Goal: Task Accomplishment & Management: Use online tool/utility

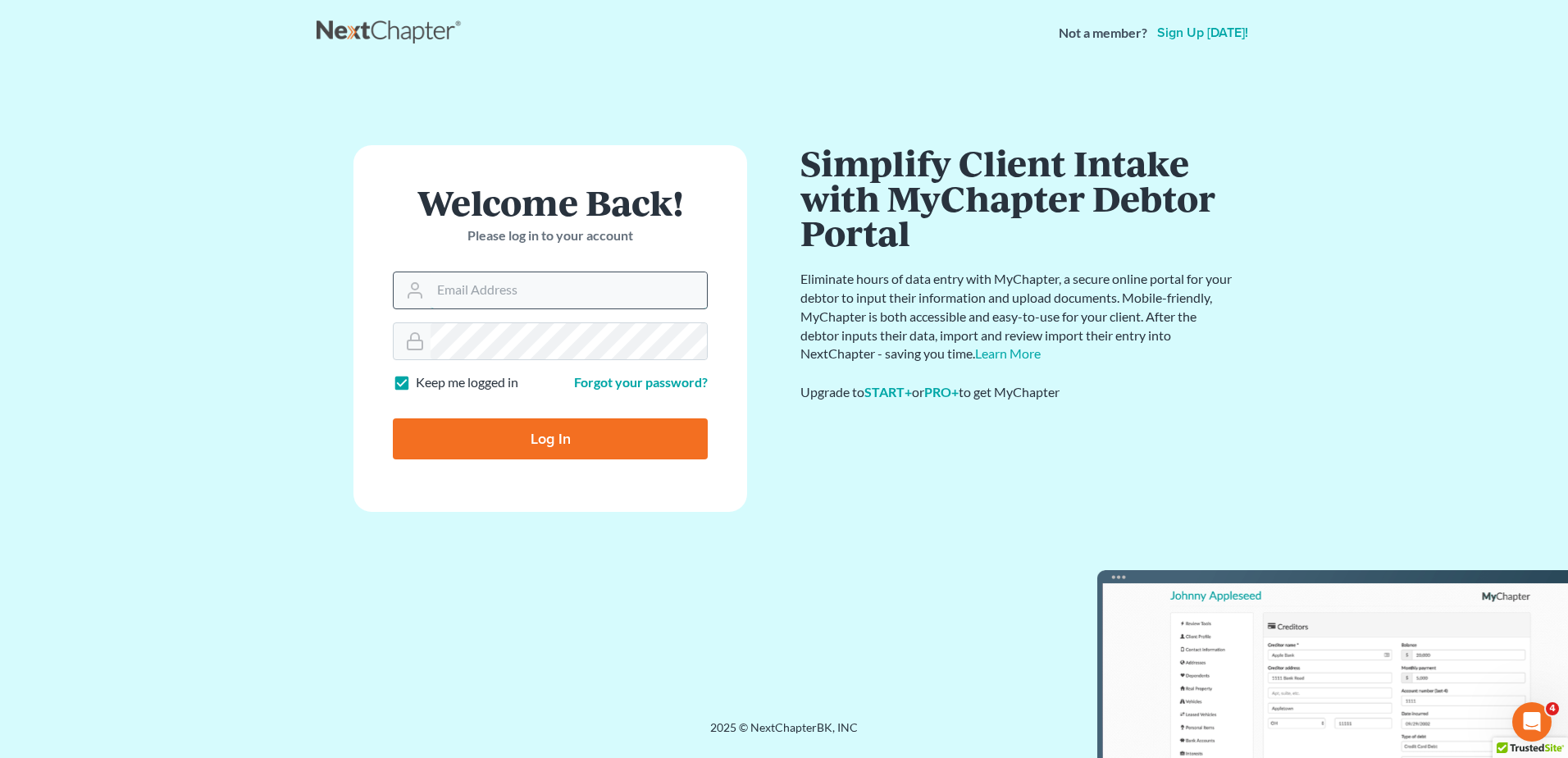
click at [499, 300] on input "Email Address" at bounding box center [568, 290] width 276 height 36
type input "[PERSON_NAME][EMAIL_ADDRESS][DOMAIN_NAME]"
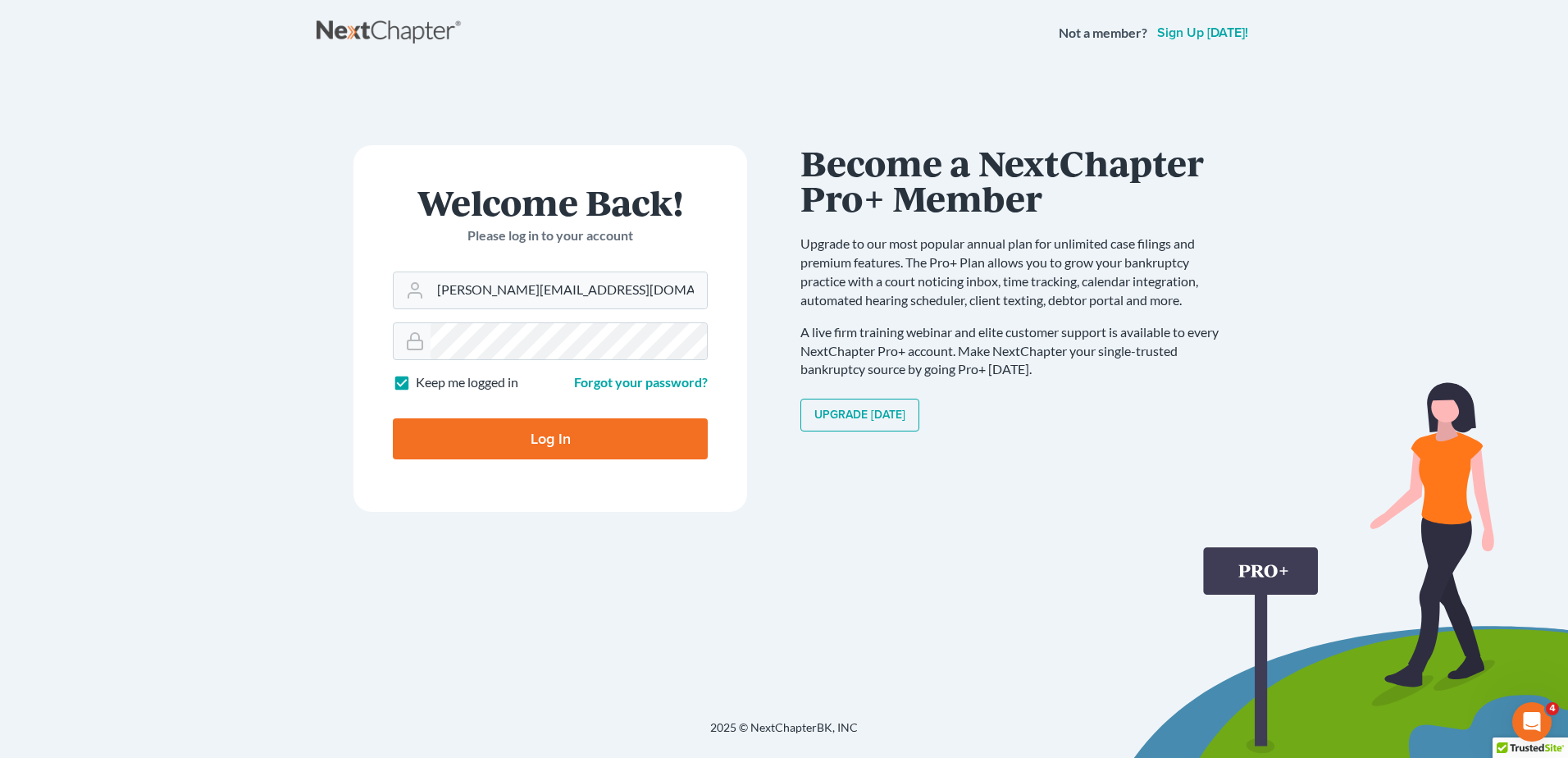
click at [634, 432] on input "Log In" at bounding box center [550, 439] width 315 height 41
type input "Thinking..."
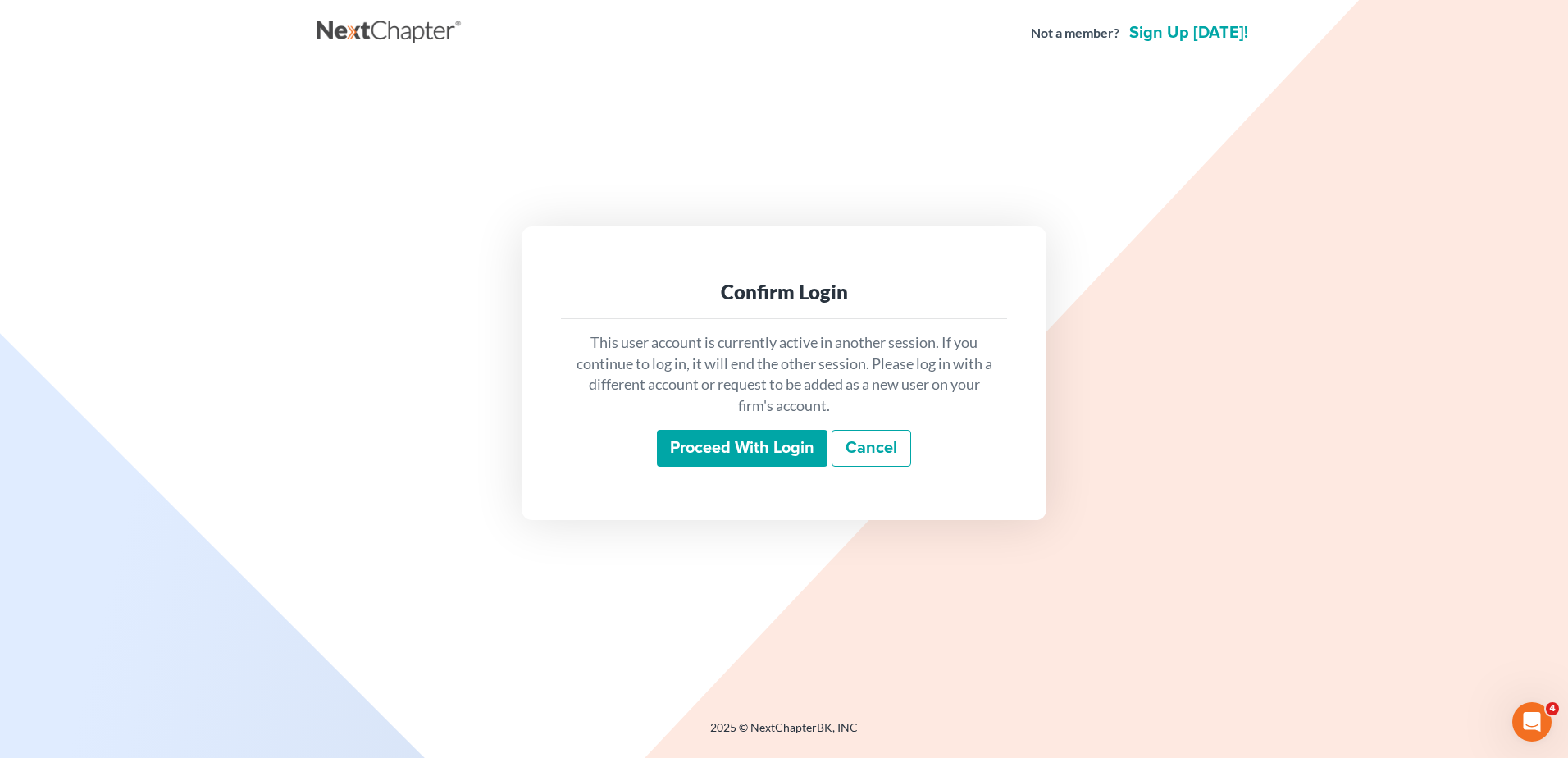
click at [730, 437] on input "Proceed with login" at bounding box center [742, 449] width 170 height 38
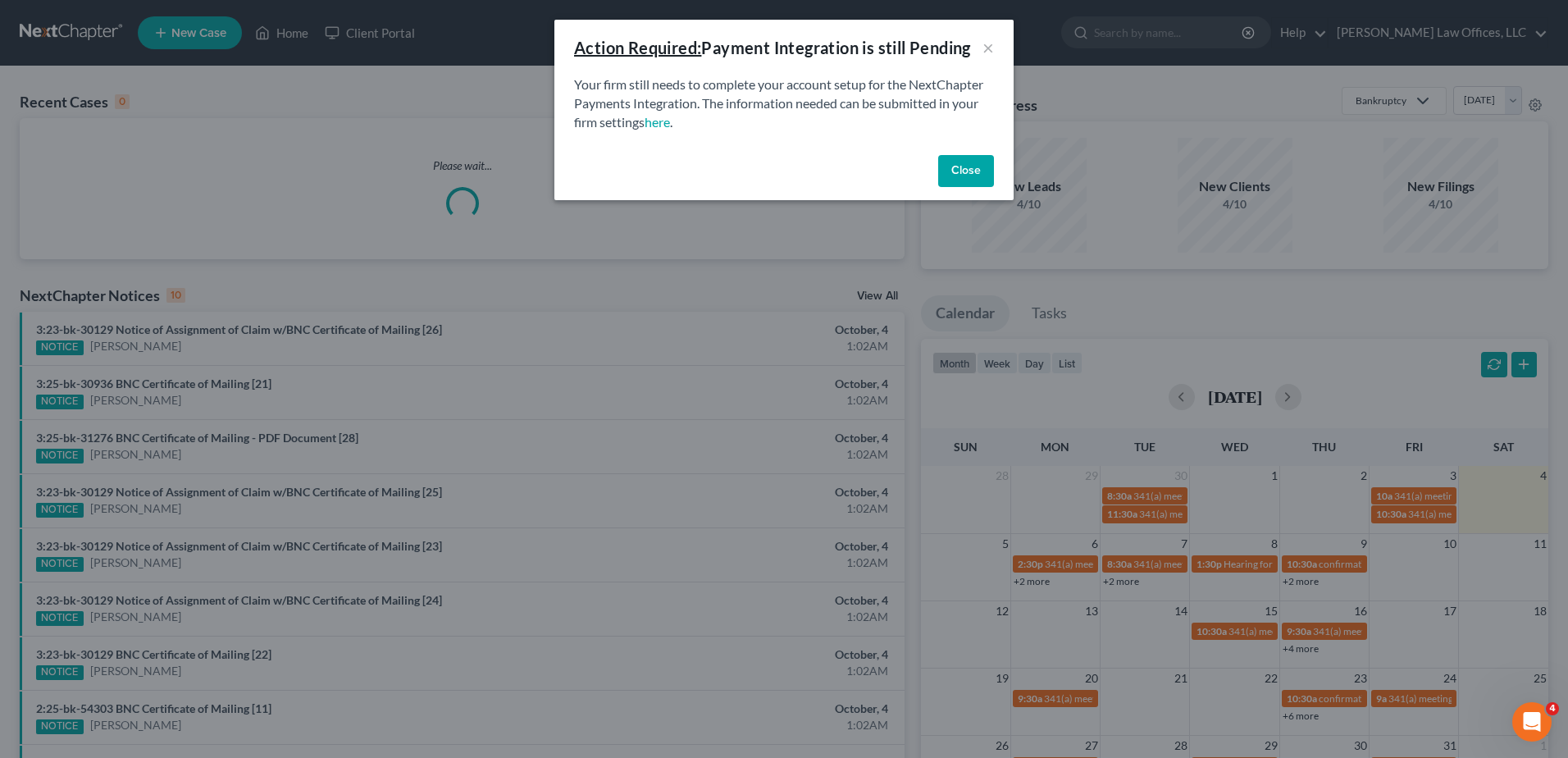
click at [961, 167] on button "Close" at bounding box center [966, 171] width 56 height 33
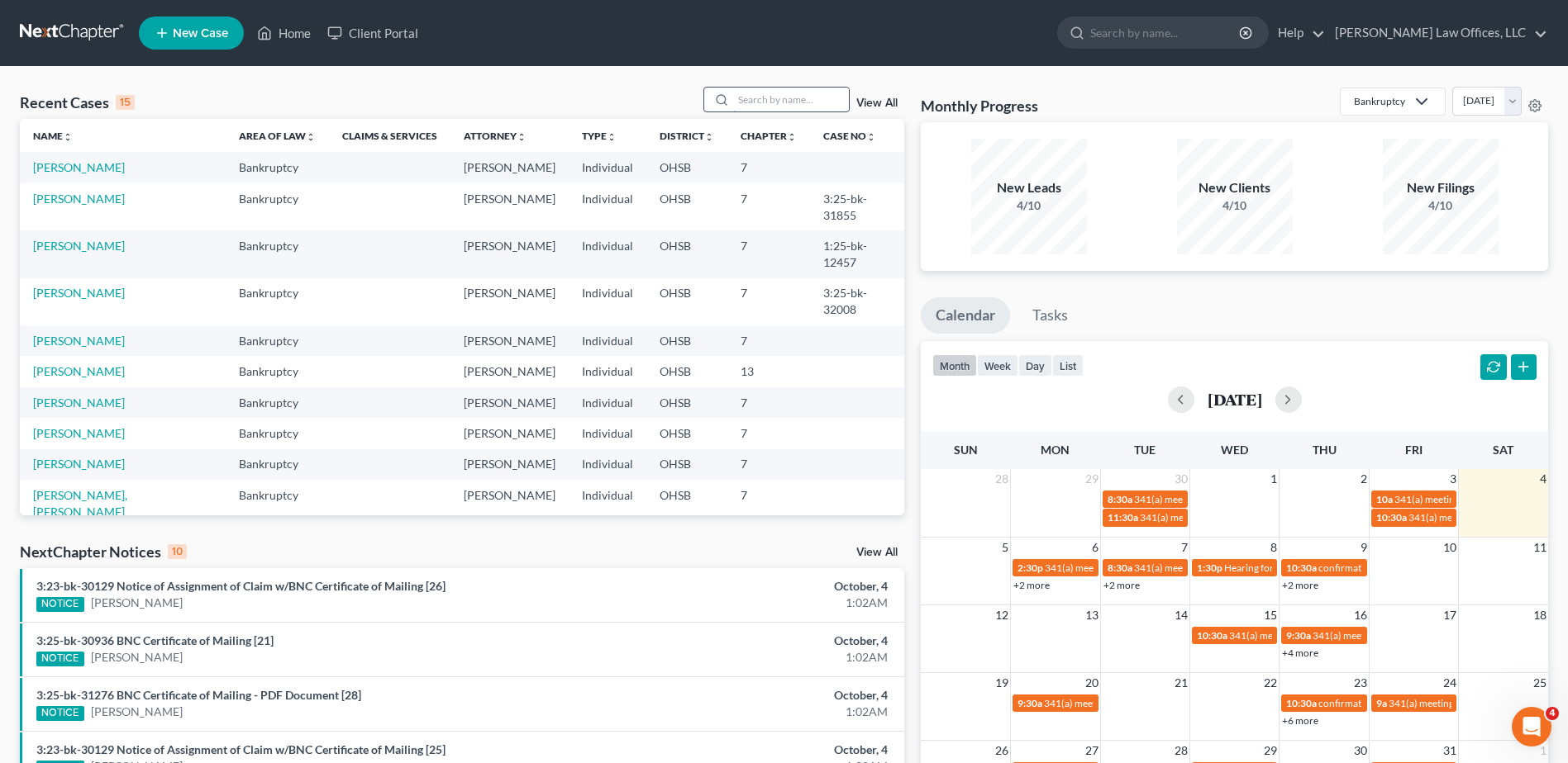
click at [807, 101] on input "search" at bounding box center [791, 99] width 116 height 24
type input "[PERSON_NAME]"
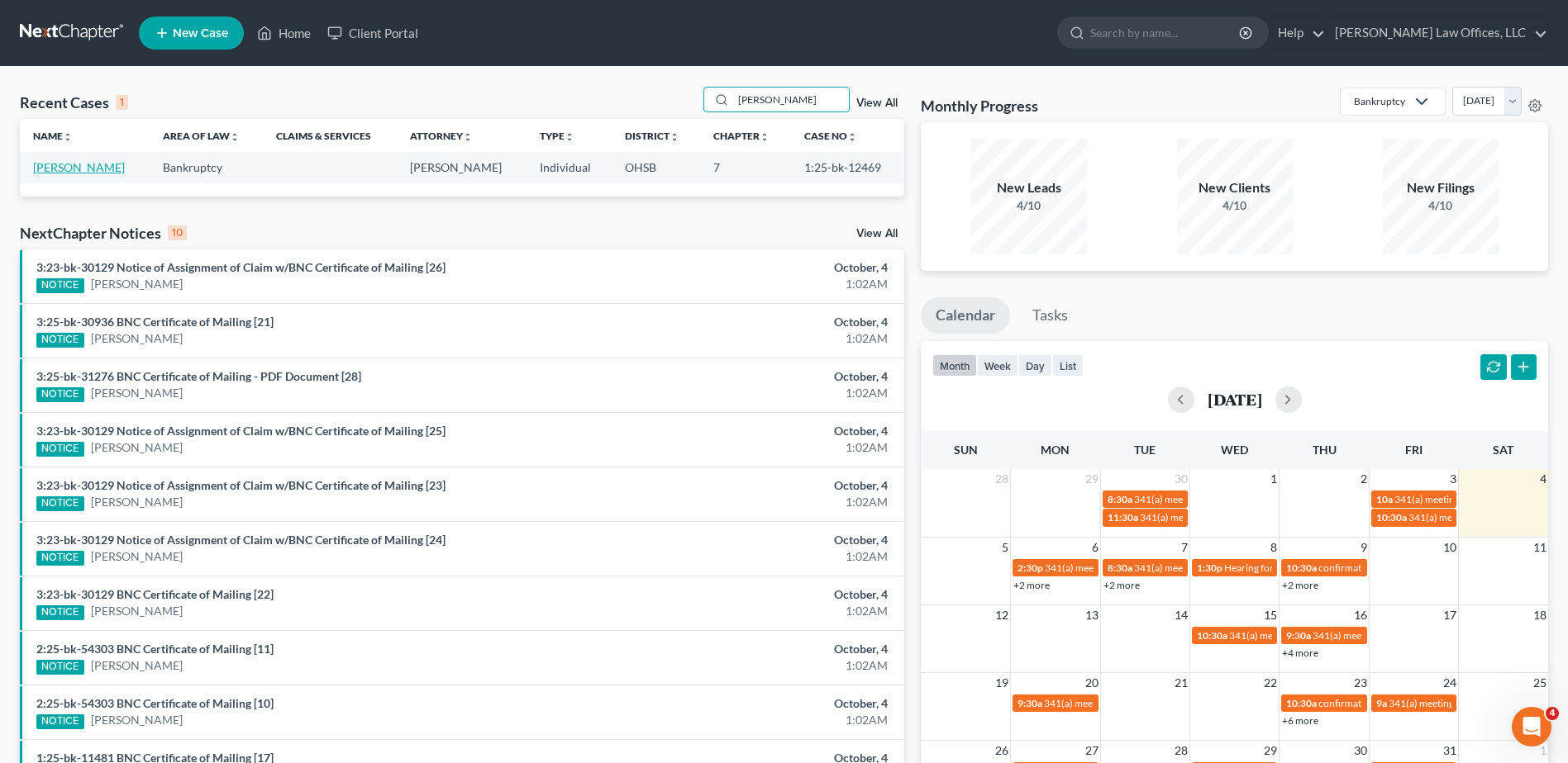
click at [58, 171] on link "[PERSON_NAME]" at bounding box center [79, 167] width 91 height 14
select select "4"
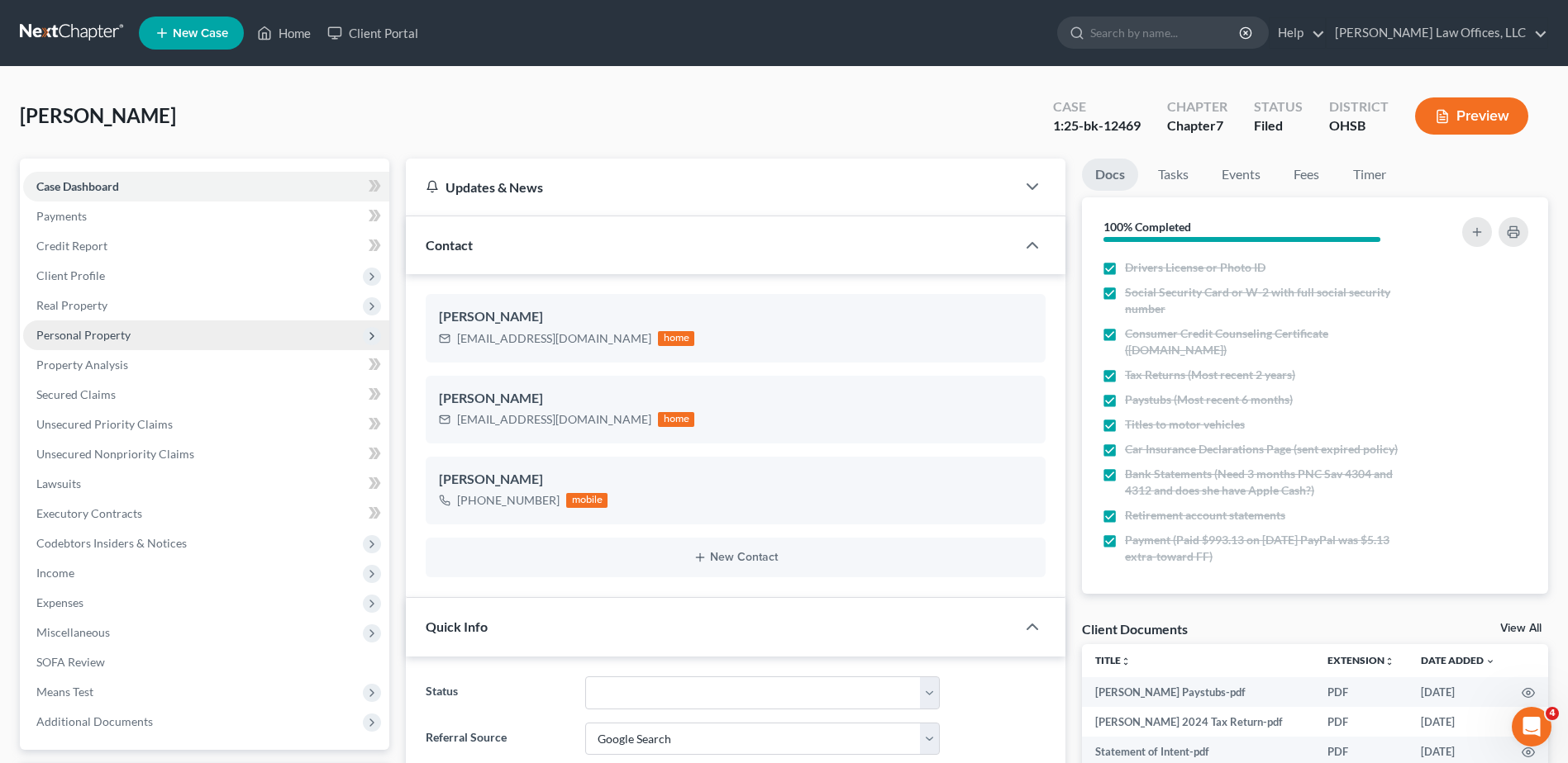
click at [108, 334] on span "Personal Property" at bounding box center [83, 334] width 94 height 14
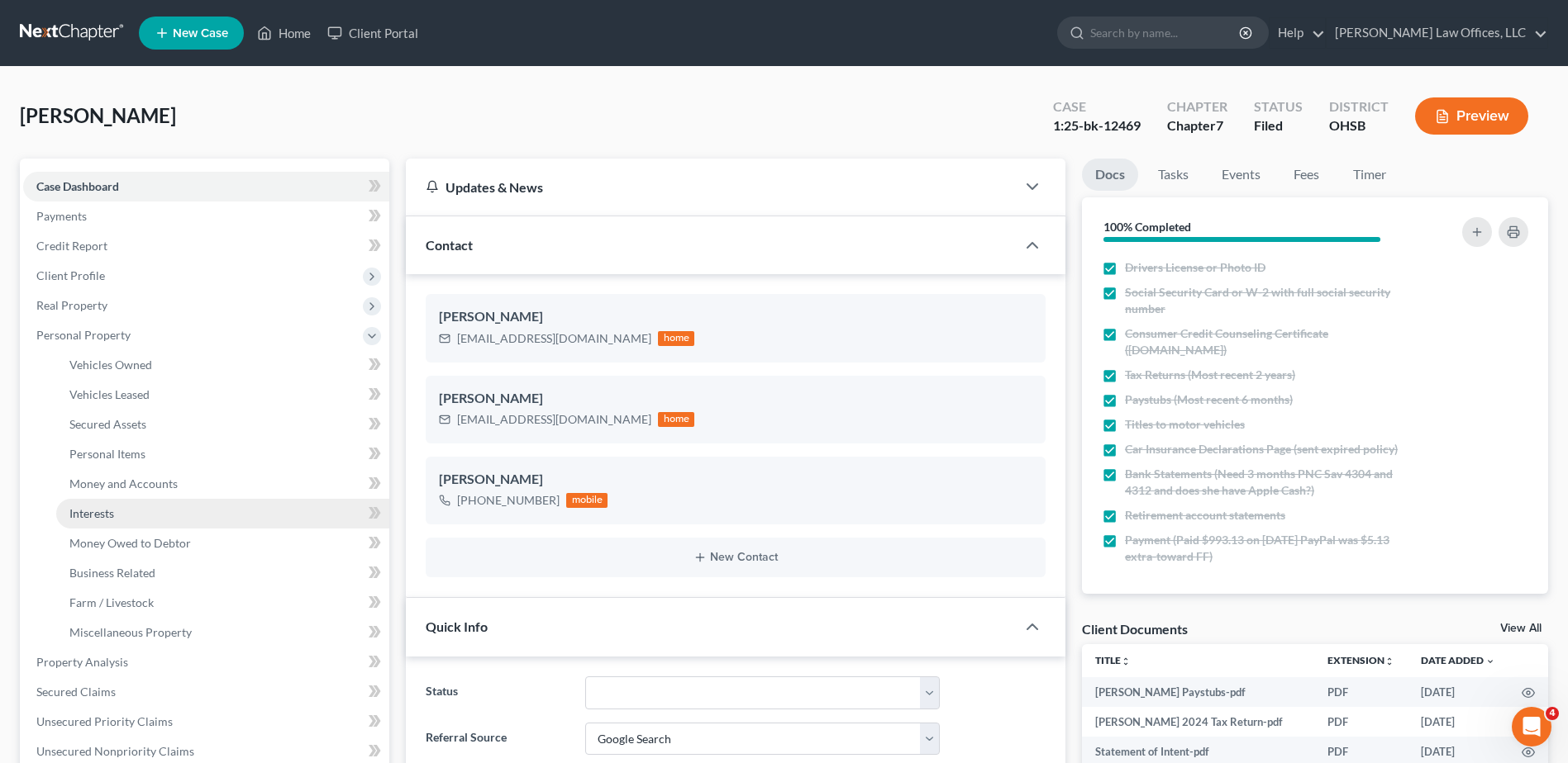
click at [105, 509] on span "Interests" at bounding box center [91, 513] width 45 height 14
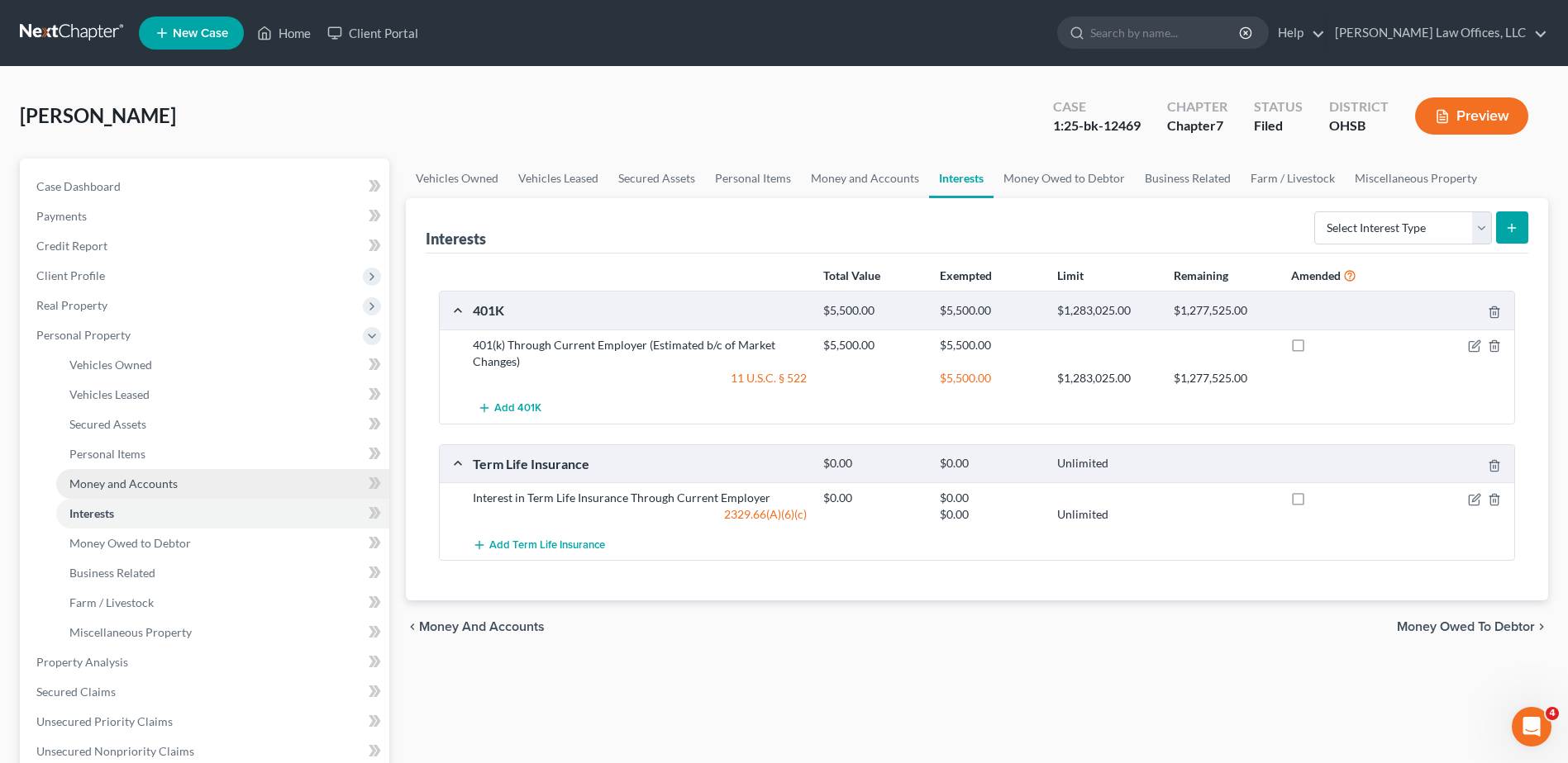
click at [114, 484] on span "Money and Accounts" at bounding box center [123, 483] width 109 height 14
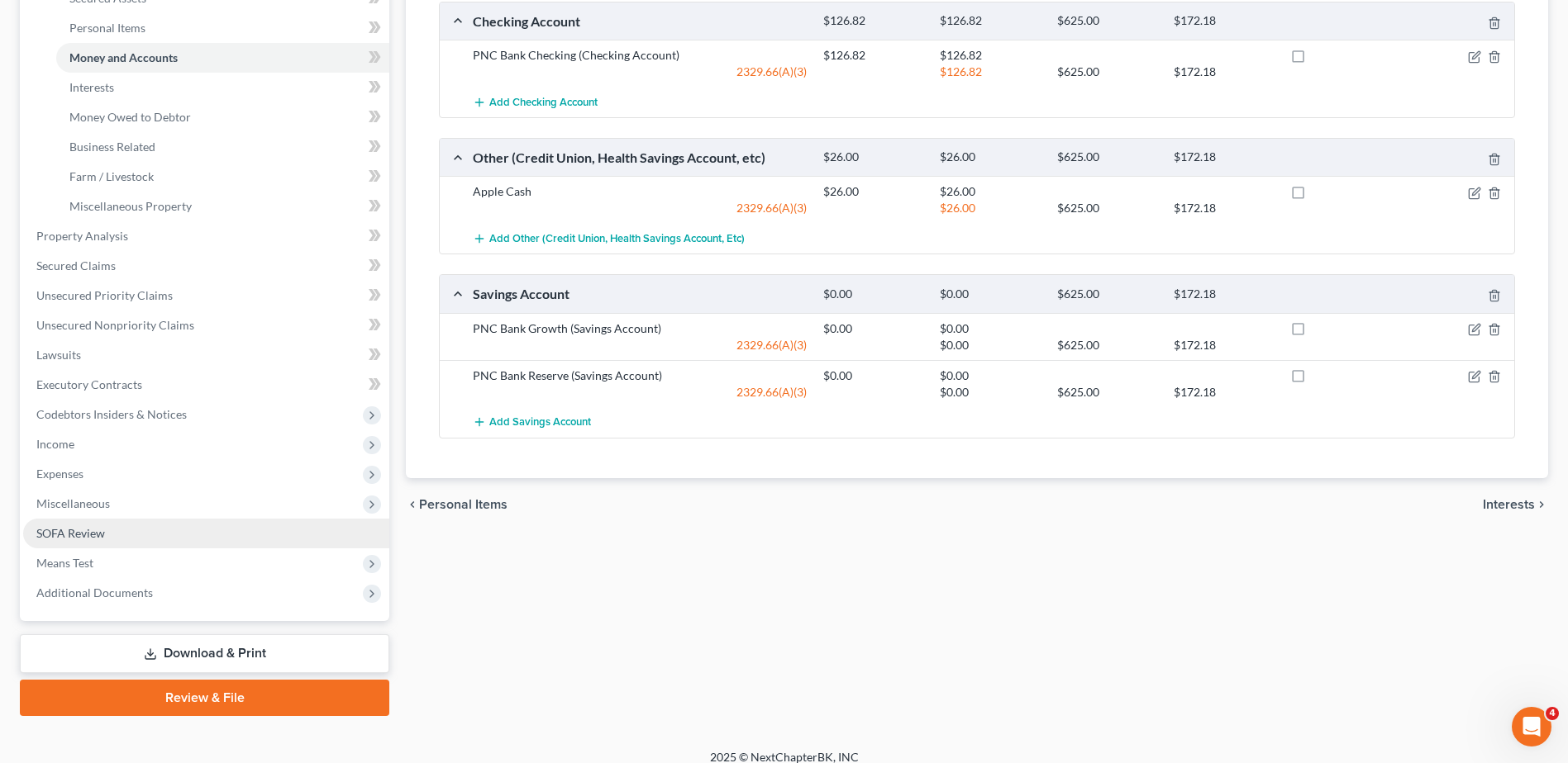
scroll to position [442, 0]
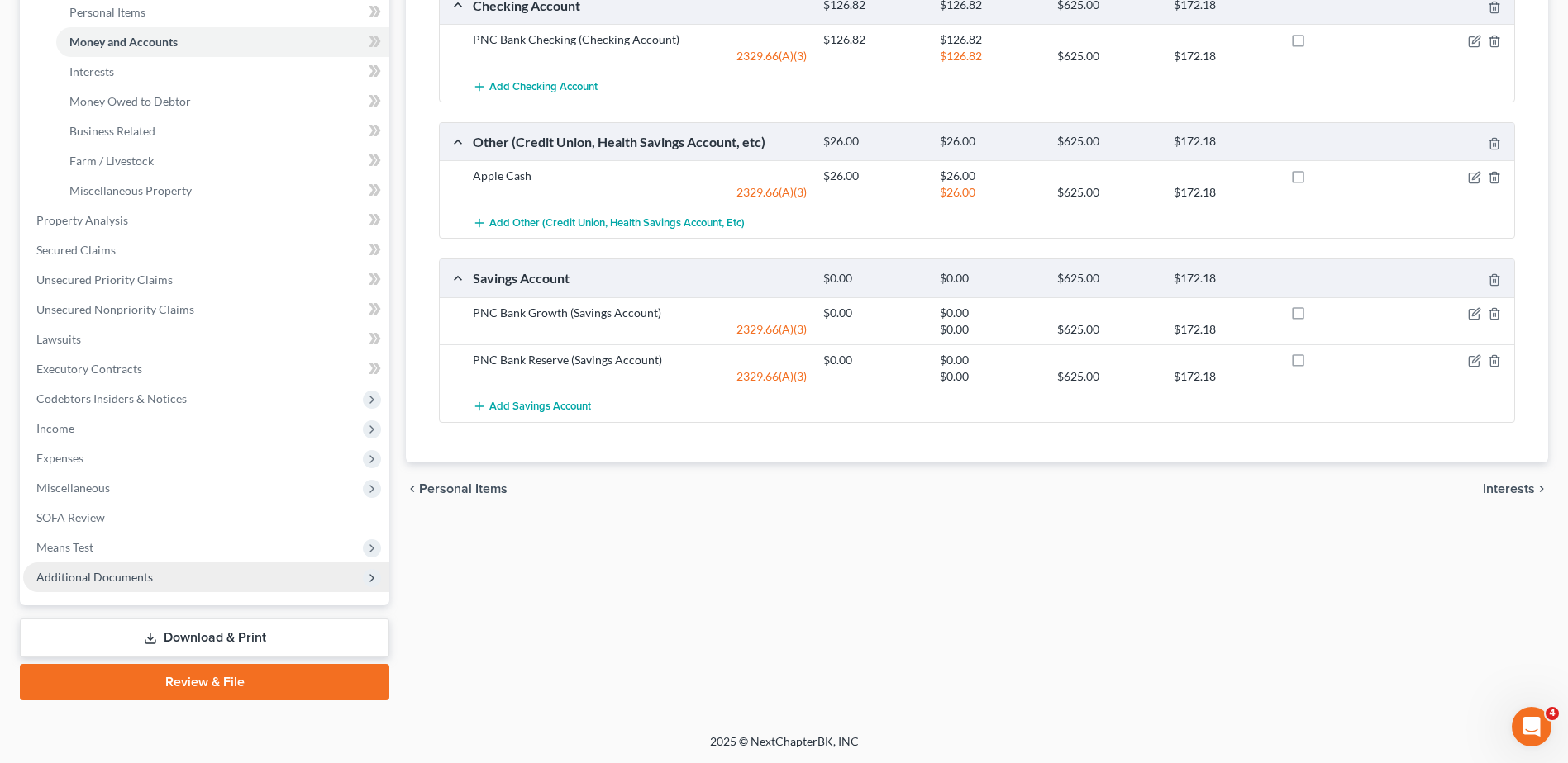
click at [118, 582] on span "Additional Documents" at bounding box center [95, 576] width 117 height 14
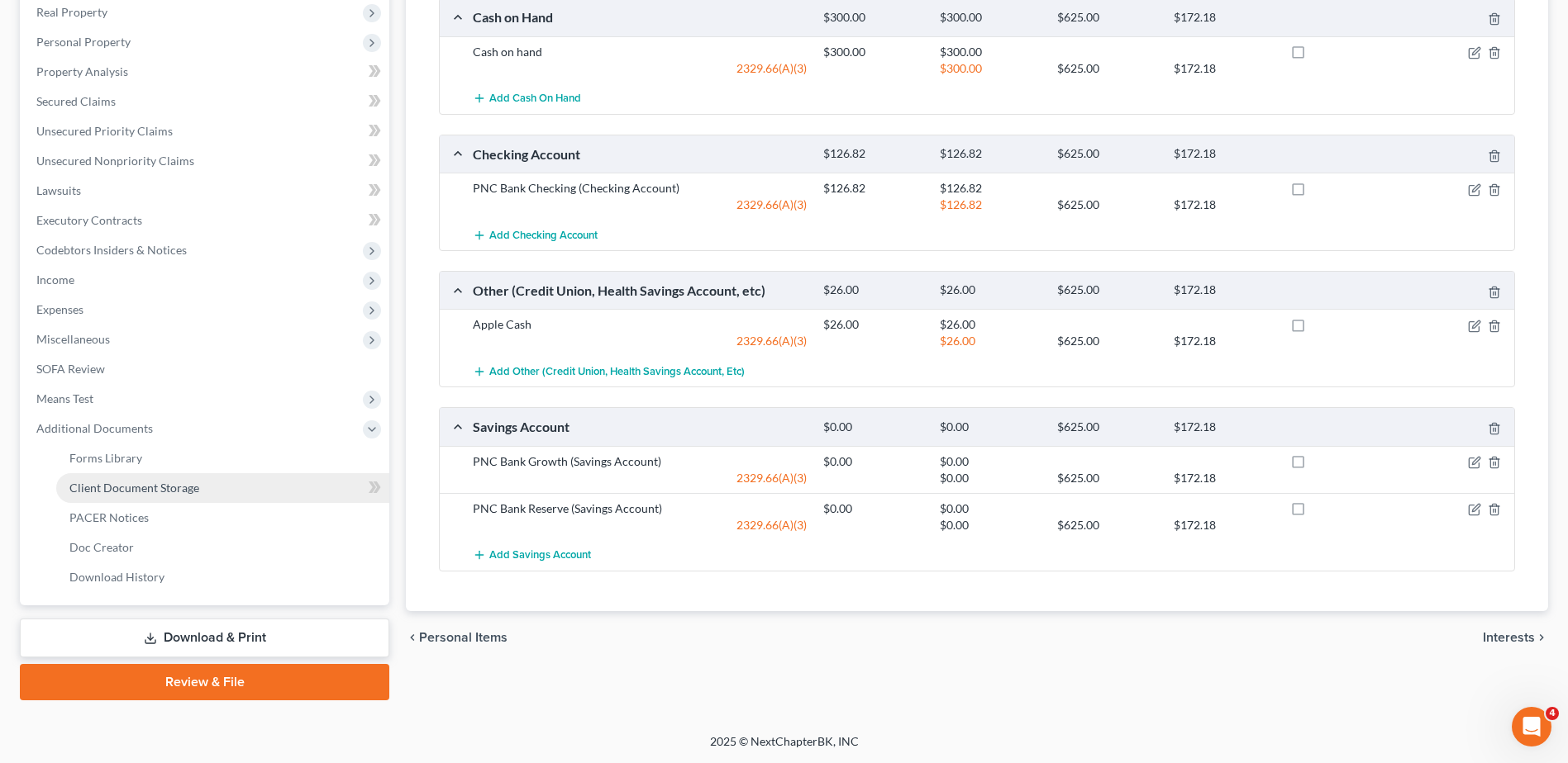
click at [154, 491] on span "Client Document Storage" at bounding box center [134, 487] width 130 height 14
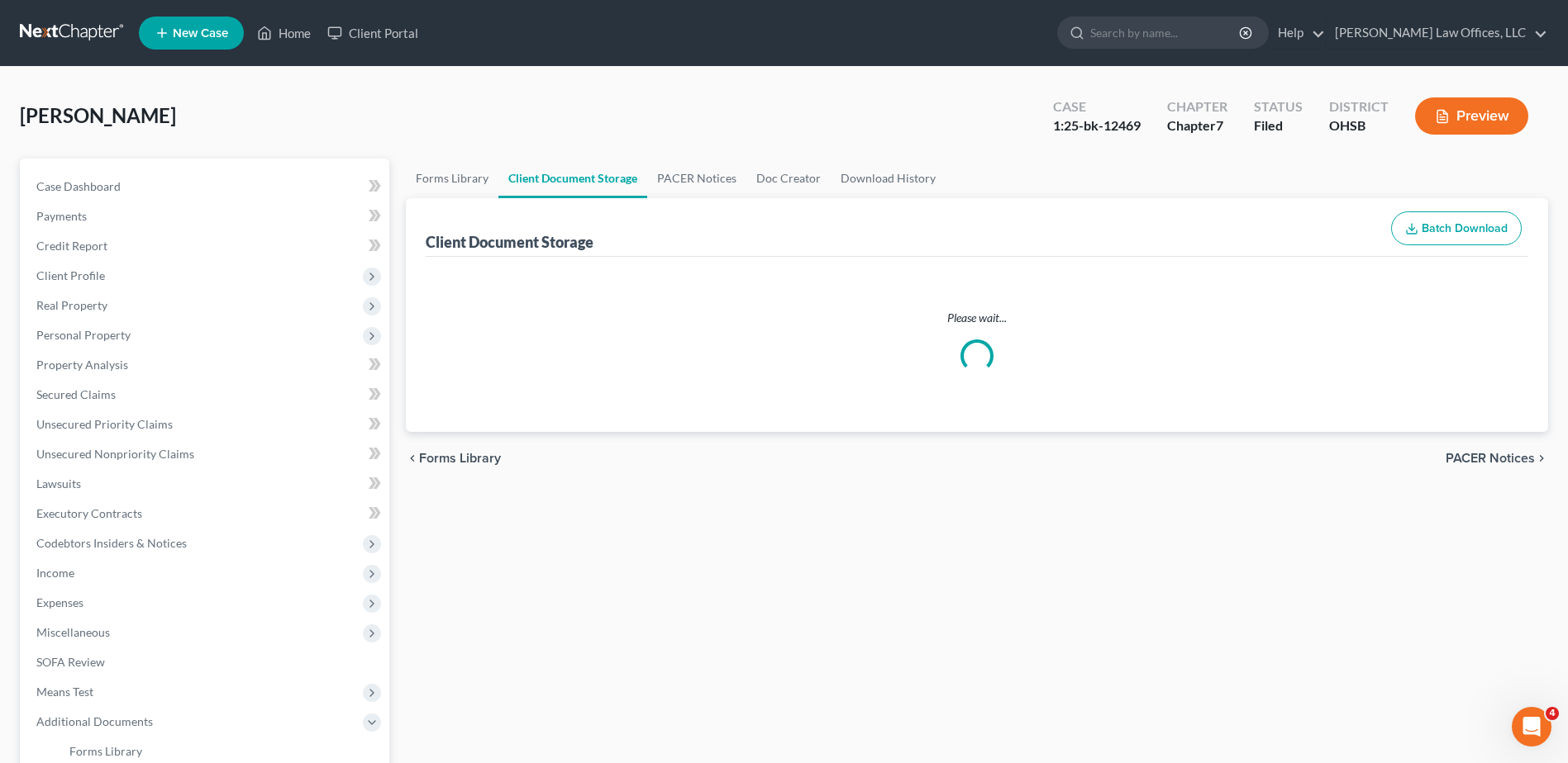
select select "7"
select select "37"
select select "52"
